Goal: Information Seeking & Learning: Stay updated

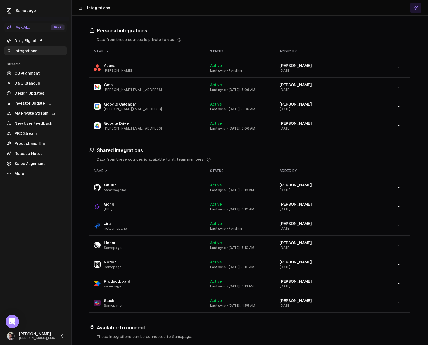
click at [26, 41] on link "Daily Signal" at bounding box center [35, 40] width 62 height 9
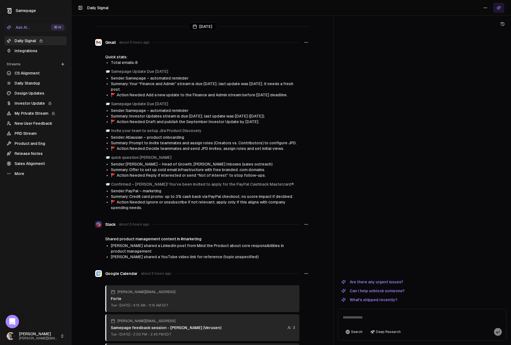
click at [30, 51] on link "Integrations" at bounding box center [35, 50] width 62 height 9
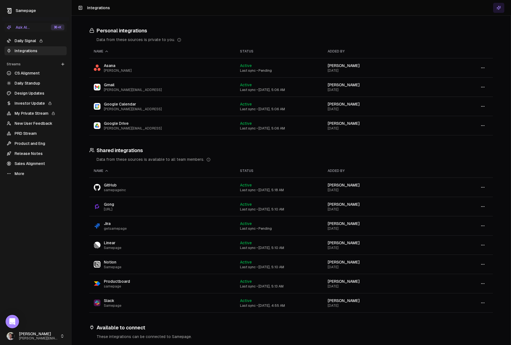
click at [427, 6] on icon at bounding box center [499, 8] width 4 height 4
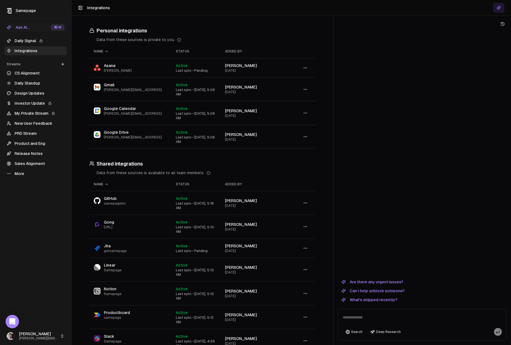
click at [378, 301] on button "What's shipped recently?" at bounding box center [369, 299] width 63 height 7
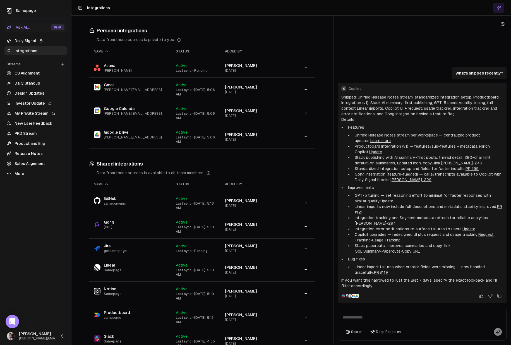
click at [29, 152] on link "Release Notes" at bounding box center [35, 153] width 62 height 9
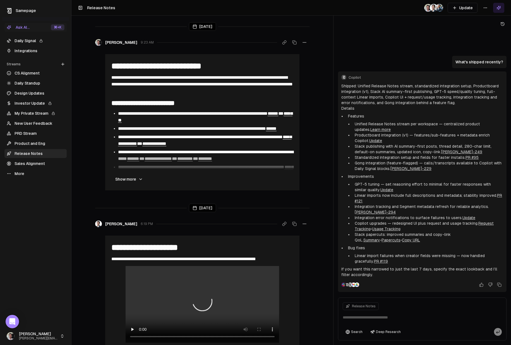
click at [427, 7] on html "**********" at bounding box center [255, 172] width 511 height 345
click at [427, 19] on div "Edit stream" at bounding box center [485, 19] width 37 height 9
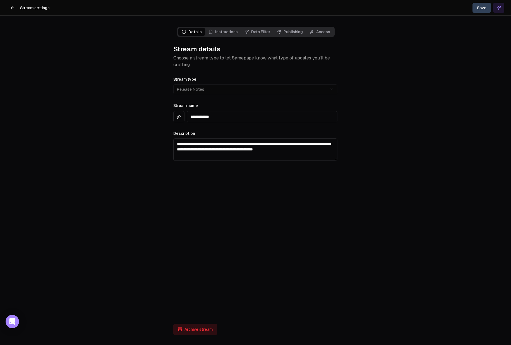
click at [222, 33] on link "Instructions" at bounding box center [223, 32] width 36 height 8
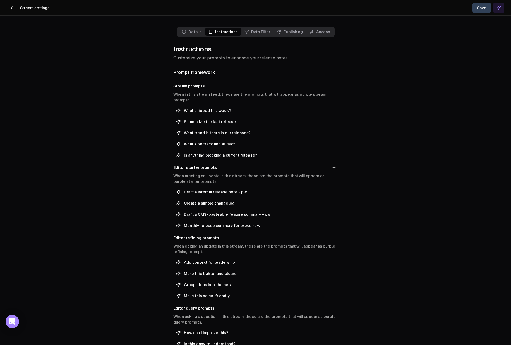
click at [260, 29] on link "Data Filter" at bounding box center [257, 32] width 32 height 8
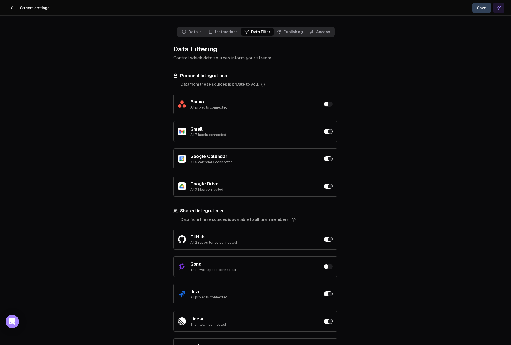
click at [286, 35] on link "Publishing" at bounding box center [290, 32] width 33 height 8
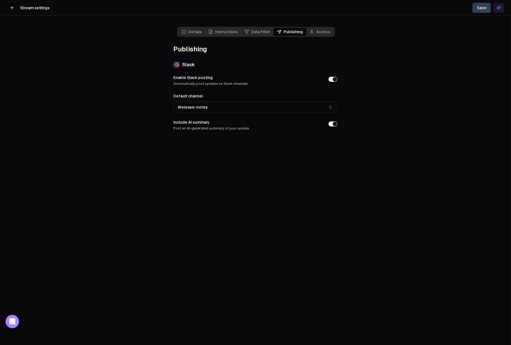
click at [327, 30] on link "Access" at bounding box center [319, 32] width 27 height 8
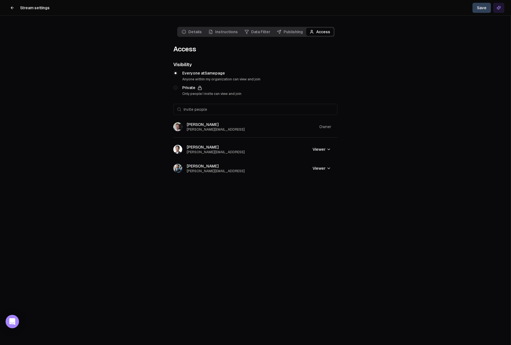
click at [427, 8] on button "Save" at bounding box center [482, 8] width 18 height 10
click at [11, 6] on icon at bounding box center [12, 8] width 4 height 4
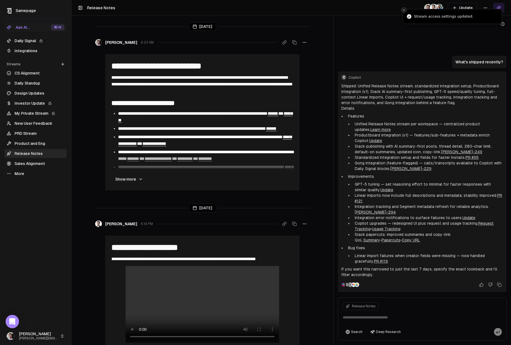
click at [404, 11] on icon "Close toast" at bounding box center [403, 9] width 3 height 3
click at [427, 7] on button "Update" at bounding box center [463, 8] width 30 height 10
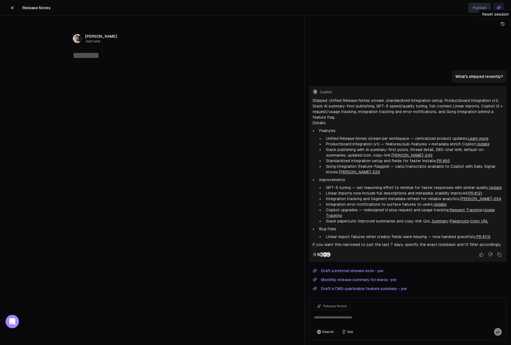
click at [427, 22] on icon at bounding box center [502, 24] width 4 height 4
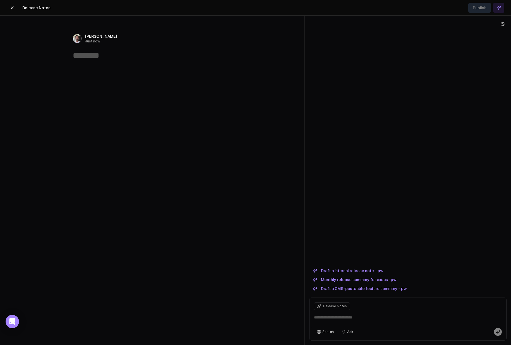
click at [364, 291] on button "Draft a CMS-pasteable feature summary - pw" at bounding box center [359, 288] width 101 height 7
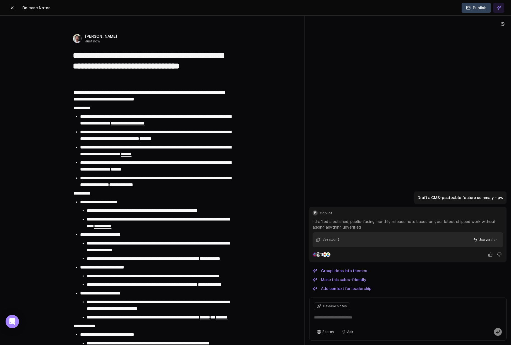
type textarea "**********"
click at [194, 102] on div "**********" at bounding box center [152, 95] width 159 height 15
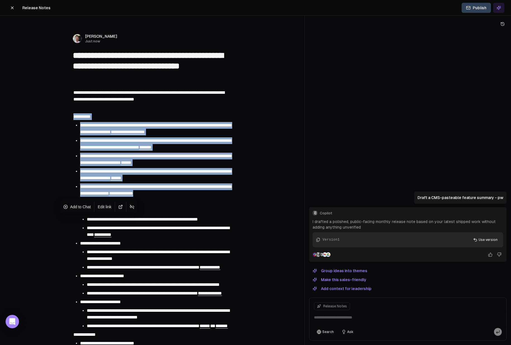
drag, startPoint x: 73, startPoint y: 117, endPoint x: 197, endPoint y: 195, distance: 146.7
click at [77, 207] on span "Add to Chat" at bounding box center [80, 207] width 21 height 6
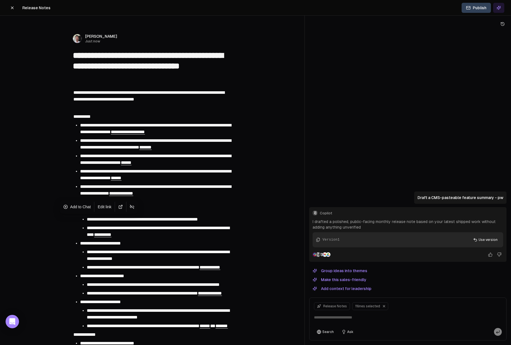
click at [344, 319] on textarea at bounding box center [408, 319] width 195 height 18
type textarea "*********"
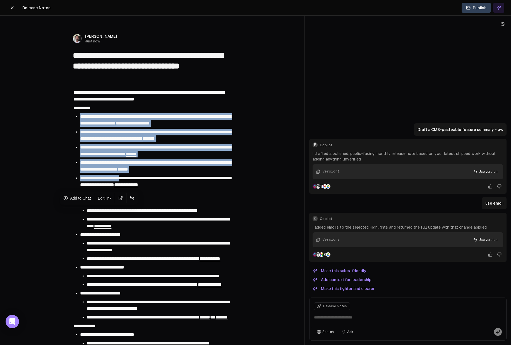
drag, startPoint x: 90, startPoint y: 124, endPoint x: 134, endPoint y: 180, distance: 71.4
click at [132, 152] on span "**********" at bounding box center [155, 150] width 151 height 11
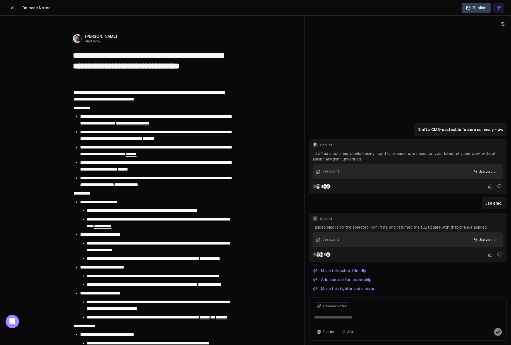
click at [13, 6] on icon at bounding box center [12, 8] width 4 height 4
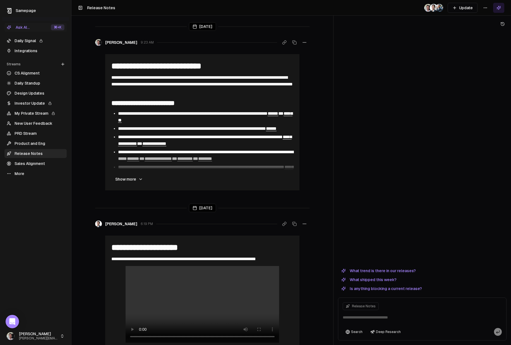
click at [29, 41] on link "Daily Signal" at bounding box center [35, 40] width 62 height 9
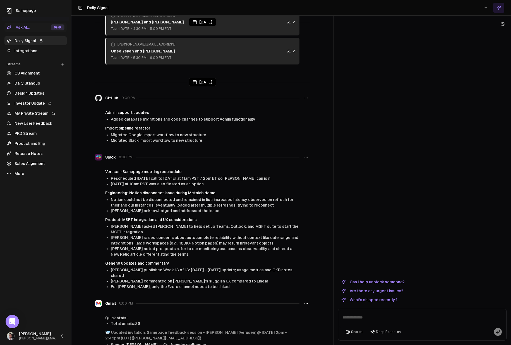
scroll to position [365, 0]
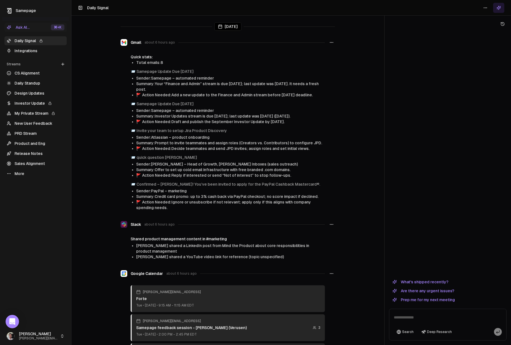
click at [383, 118] on div "Today Gmail about 6 hours ago Quick stats: Total emails: 8 📨 Samepage Update Du…" at bounding box center [291, 172] width 440 height 345
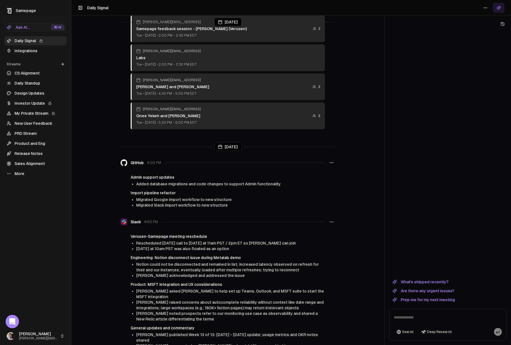
scroll to position [304, 0]
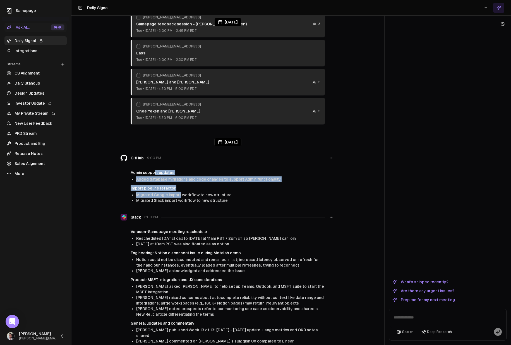
drag, startPoint x: 162, startPoint y: 174, endPoint x: 180, endPoint y: 187, distance: 21.9
click at [180, 187] on div "Admin support updates Added database migrations and code changes to support Adm…" at bounding box center [228, 186] width 214 height 33
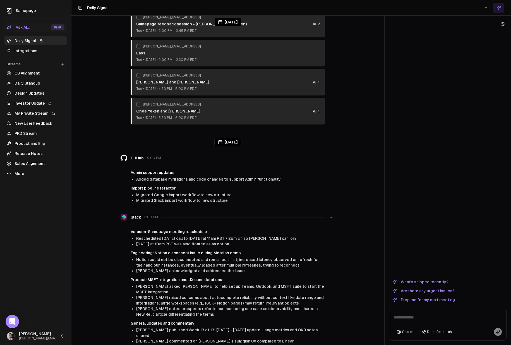
click at [187, 192] on li "Migrated Google import workflow to new structure" at bounding box center [230, 195] width 189 height 6
click at [145, 185] on h4 "Import pipeline refactor" at bounding box center [228, 188] width 194 height 6
click at [155, 170] on h4 "Admin support updates" at bounding box center [228, 173] width 194 height 6
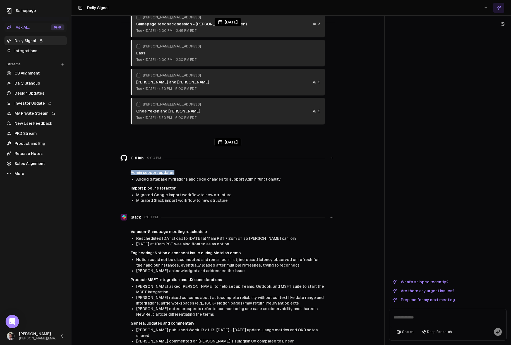
click at [155, 170] on h4 "Admin support updates" at bounding box center [228, 173] width 194 height 6
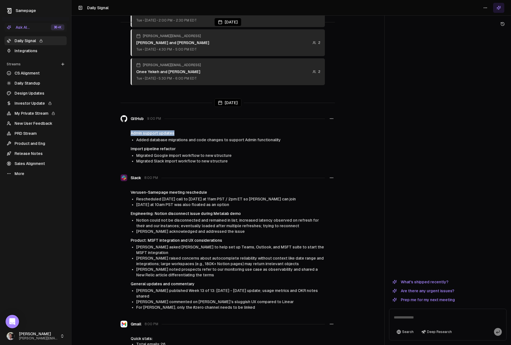
scroll to position [351, 0]
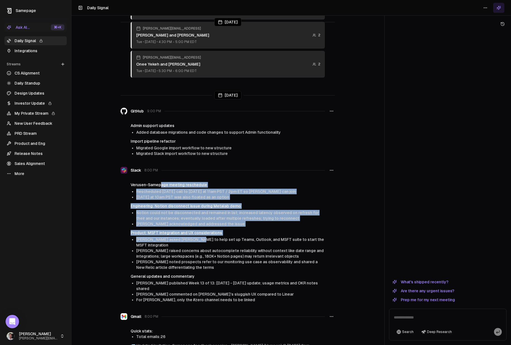
drag, startPoint x: 160, startPoint y: 180, endPoint x: 192, endPoint y: 236, distance: 64.7
click at [192, 236] on div "Verusen-Samepage meeting reschedule Rescheduled today’s call to tomorrow at 11a…" at bounding box center [228, 242] width 214 height 121
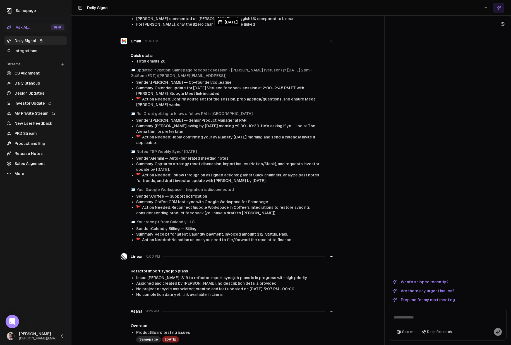
scroll to position [813, 0]
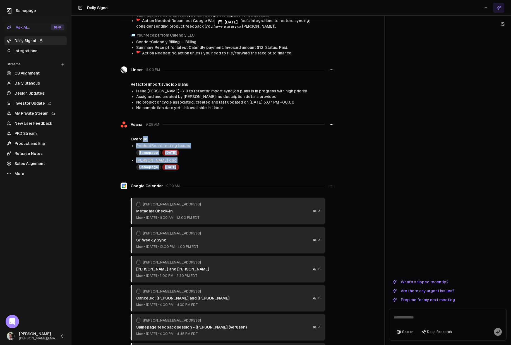
drag, startPoint x: 142, startPoint y: 124, endPoint x: 176, endPoint y: 152, distance: 43.4
click at [174, 152] on div "Overdue ProductBoard testing issues Samepage Aug 15 Sahil doc Samepage Aug 19" at bounding box center [228, 153] width 194 height 34
click at [225, 157] on li "Sahil doc Samepage Aug 19" at bounding box center [230, 163] width 189 height 13
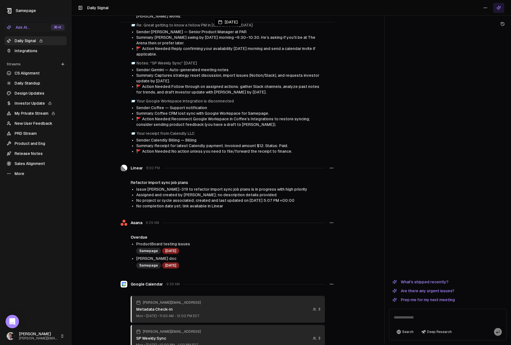
scroll to position [690, 0]
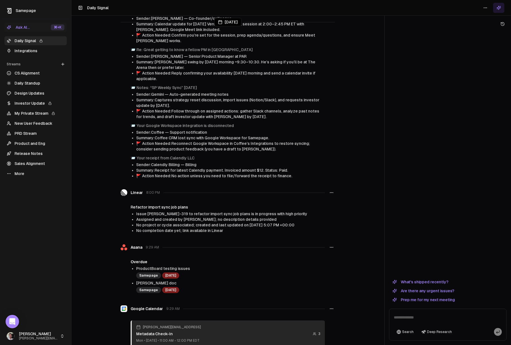
click at [199, 204] on div "Refactor import sync job plans Issue SAM-319 to refactor import sync job plans …" at bounding box center [228, 218] width 194 height 29
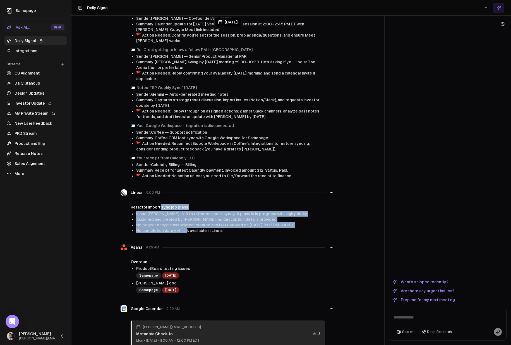
drag, startPoint x: 161, startPoint y: 190, endPoint x: 185, endPoint y: 213, distance: 33.4
click at [185, 213] on div "Refactor import sync job plans Issue SAM-319 to refactor import sync job plans …" at bounding box center [228, 218] width 194 height 29
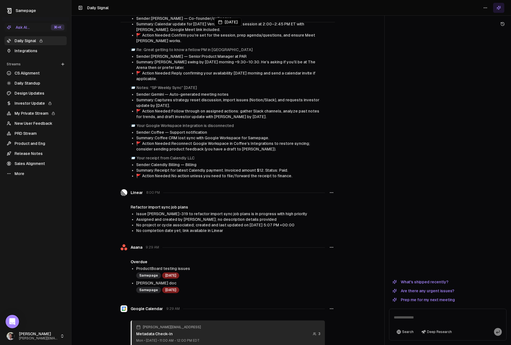
click at [219, 228] on span "No completion date yet; link available in Linear" at bounding box center [179, 230] width 87 height 4
click at [155, 204] on h4 "Refactor import sync job plans" at bounding box center [228, 207] width 194 height 6
click at [332, 192] on circle "button" at bounding box center [332, 192] width 0 height 0
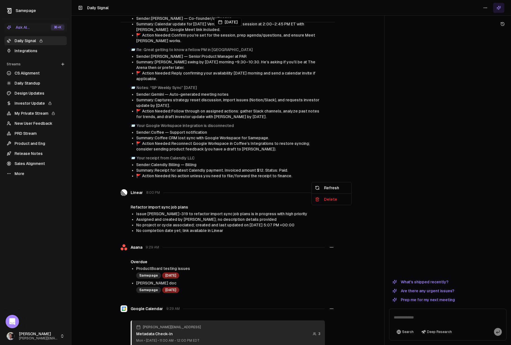
click at [252, 217] on span "Assigned and created by [PERSON_NAME]; no description details provided" at bounding box center [206, 219] width 140 height 4
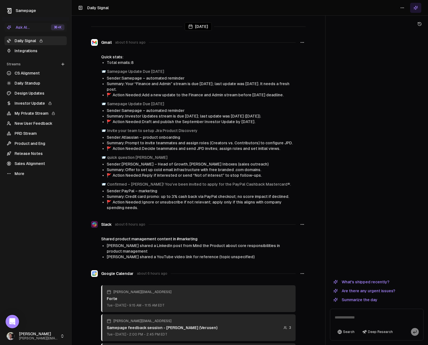
click at [29, 123] on link "New User Feedback" at bounding box center [35, 123] width 62 height 9
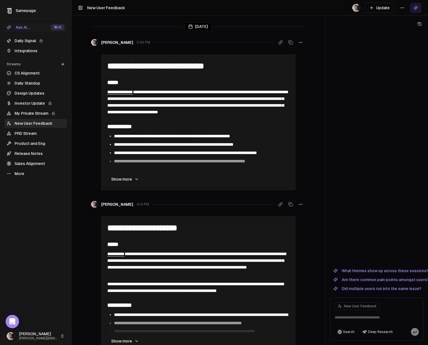
click at [16, 51] on link "Integrations" at bounding box center [35, 50] width 62 height 9
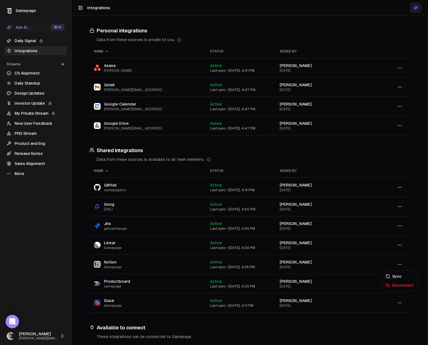
click at [396, 265] on button "button" at bounding box center [399, 264] width 11 height 10
click at [399, 273] on div "Sync" at bounding box center [399, 276] width 33 height 9
